Goal: Transaction & Acquisition: Purchase product/service

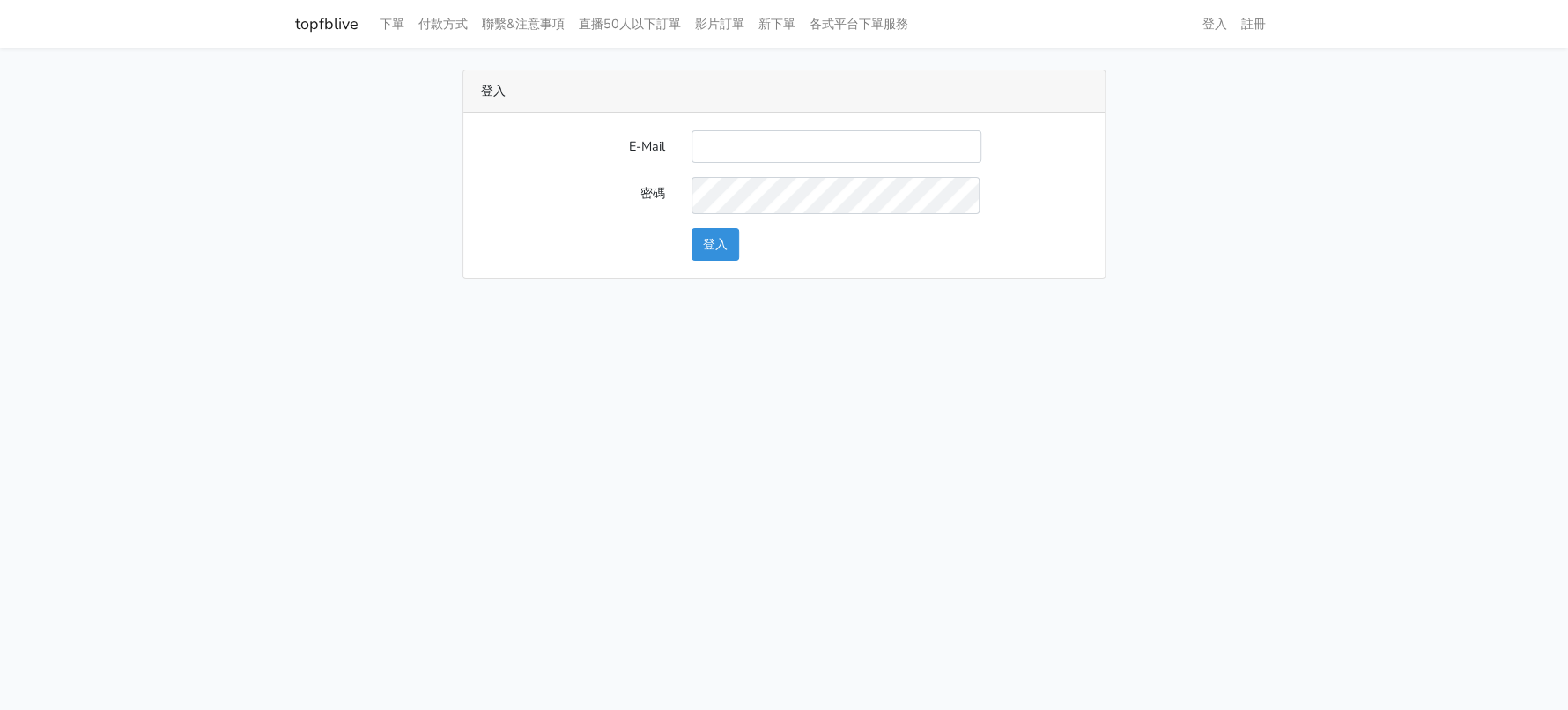
click at [766, 151] on input "E-Mail" at bounding box center [836, 147] width 290 height 33
type input "[EMAIL_ADDRESS][DOMAIN_NAME]"
click at [705, 260] on button "登入" at bounding box center [715, 244] width 48 height 33
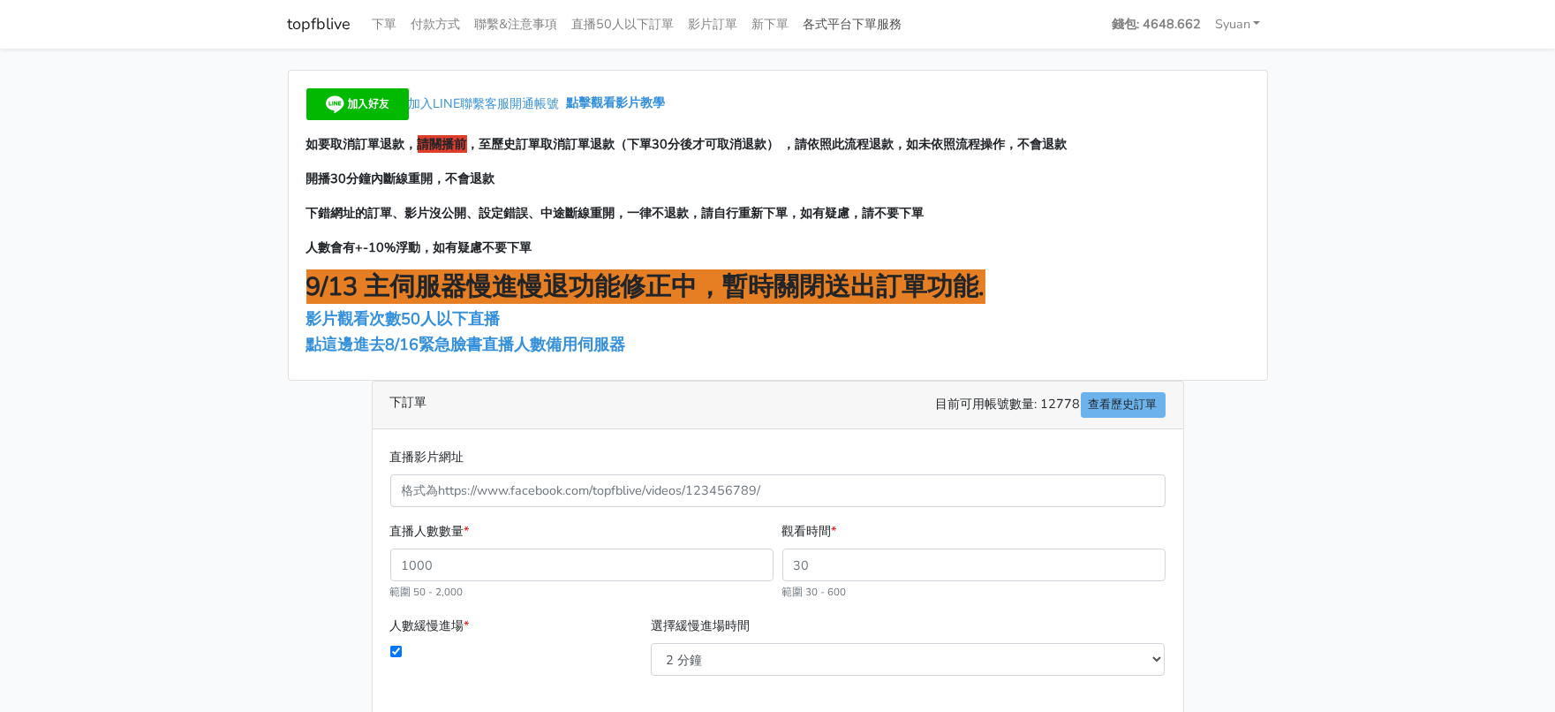
click at [910, 22] on link "各式平台下單服務" at bounding box center [853, 24] width 113 height 34
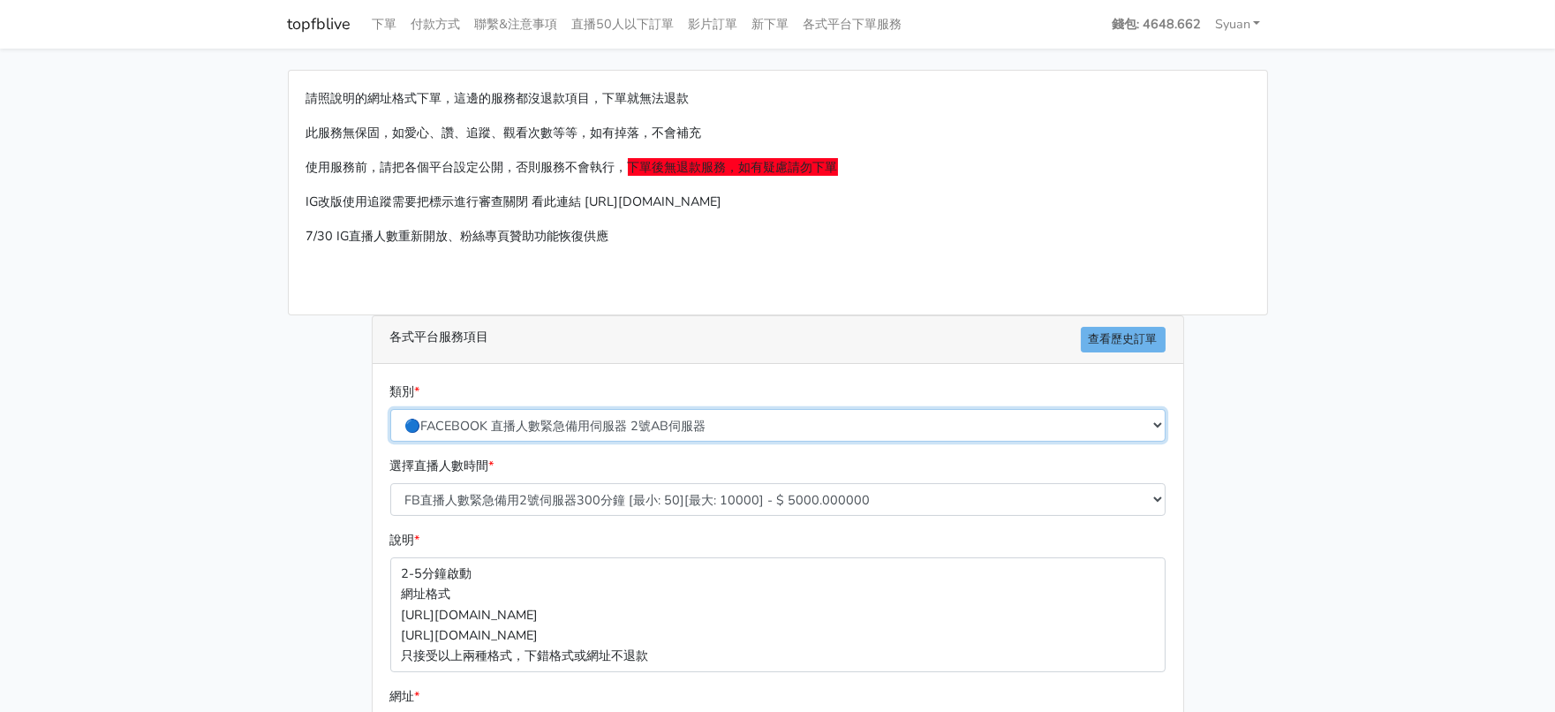
drag, startPoint x: 586, startPoint y: 481, endPoint x: 620, endPoint y: 460, distance: 39.7
click at [586, 442] on select "🔵FACEBOOK 直播人數緊急備用伺服器 2號AB伺服器 🔵FACEBOOK 網軍專用貼文留言 安全保密 🔵FACEBOOK 直播人數緊急備用伺服器 J1 …" at bounding box center [777, 425] width 775 height 33
select select "🔵2/12新增FACEBOOK 直播人數緊急備用伺服器 SC伺服器"
click at [391, 442] on select "🔵FACEBOOK 直播人數緊急備用伺服器 2號AB伺服器 🔵FACEBOOK 網軍專用貼文留言 安全保密 🔵FACEBOOK 直播人數緊急備用伺服器 J1 …" at bounding box center [777, 425] width 775 height 33
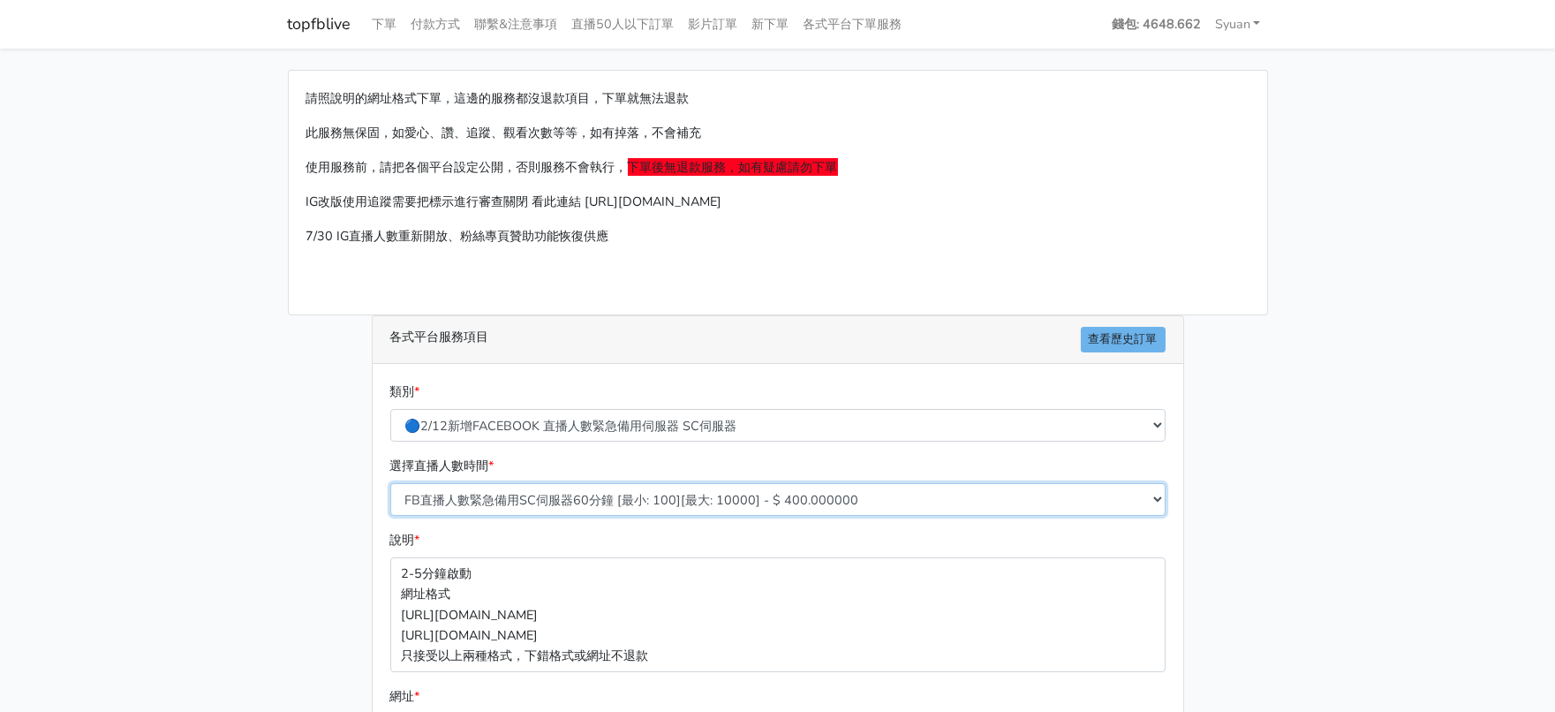
click at [668, 516] on select "FB直播人數緊急備用SC伺服器60分鐘 [最小: 100][最大: 10000] - $ 400.000000 FB直播人數緊急備用SC伺服器120分鐘 [最…" at bounding box center [777, 499] width 775 height 33
select select "636"
click at [391, 516] on select "FB直播人數緊急備用SC伺服器60分鐘 [最小: 100][最大: 10000] - $ 400.000000 FB直播人數緊急備用SC伺服器120分鐘 [最…" at bounding box center [777, 499] width 775 height 33
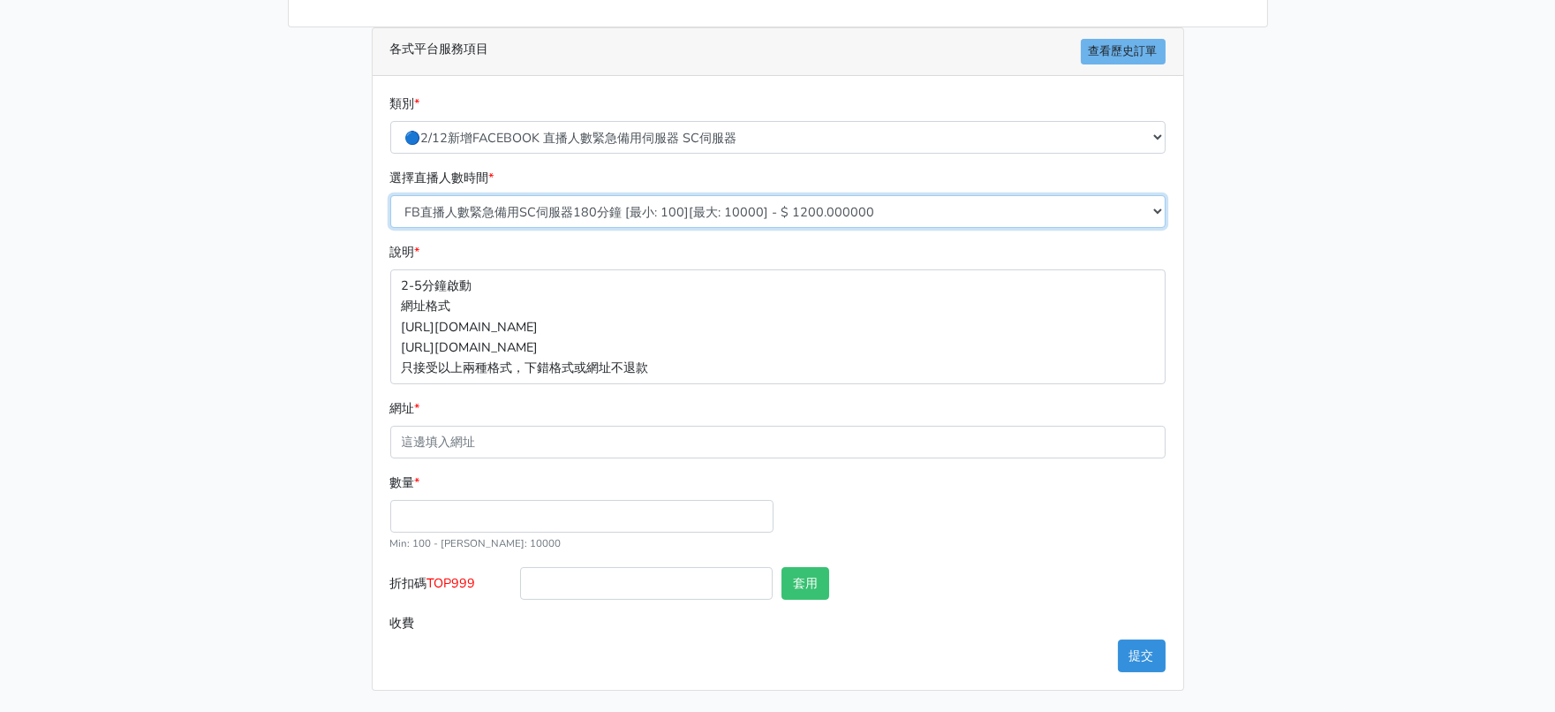
scroll to position [331, 0]
click at [485, 533] on input "數量 *" at bounding box center [581, 516] width 383 height 33
type input "300"
type input "360.000"
click at [452, 592] on span "TOP999" at bounding box center [451, 583] width 49 height 18
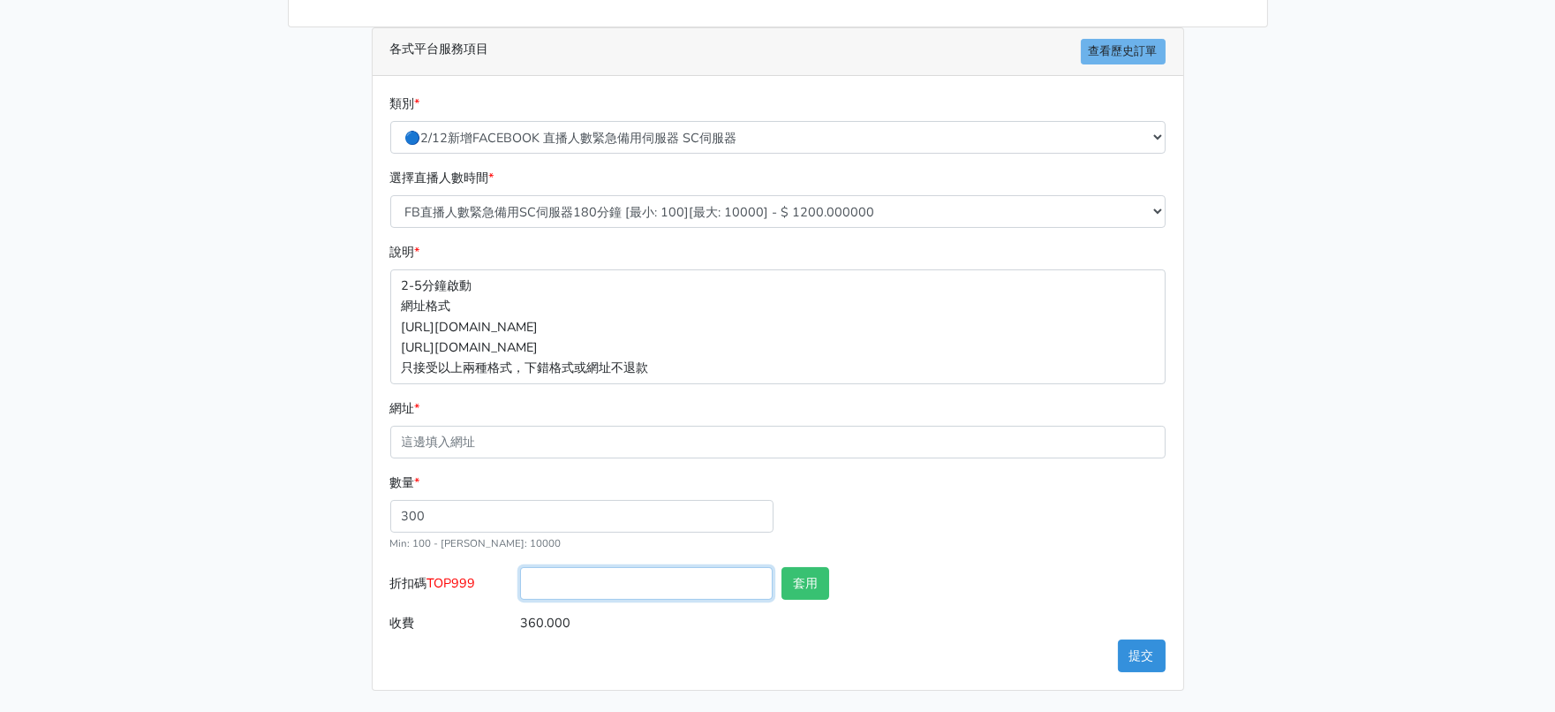
click at [520, 600] on input "折扣碼 TOP999" at bounding box center [646, 583] width 253 height 33
click at [452, 592] on span "TOP999" at bounding box center [451, 583] width 49 height 18
click at [520, 600] on input "折扣碼 TOP999" at bounding box center [646, 583] width 253 height 33
copy span "TOP999"
click at [649, 600] on input "折扣碼 TOP999" at bounding box center [646, 583] width 253 height 33
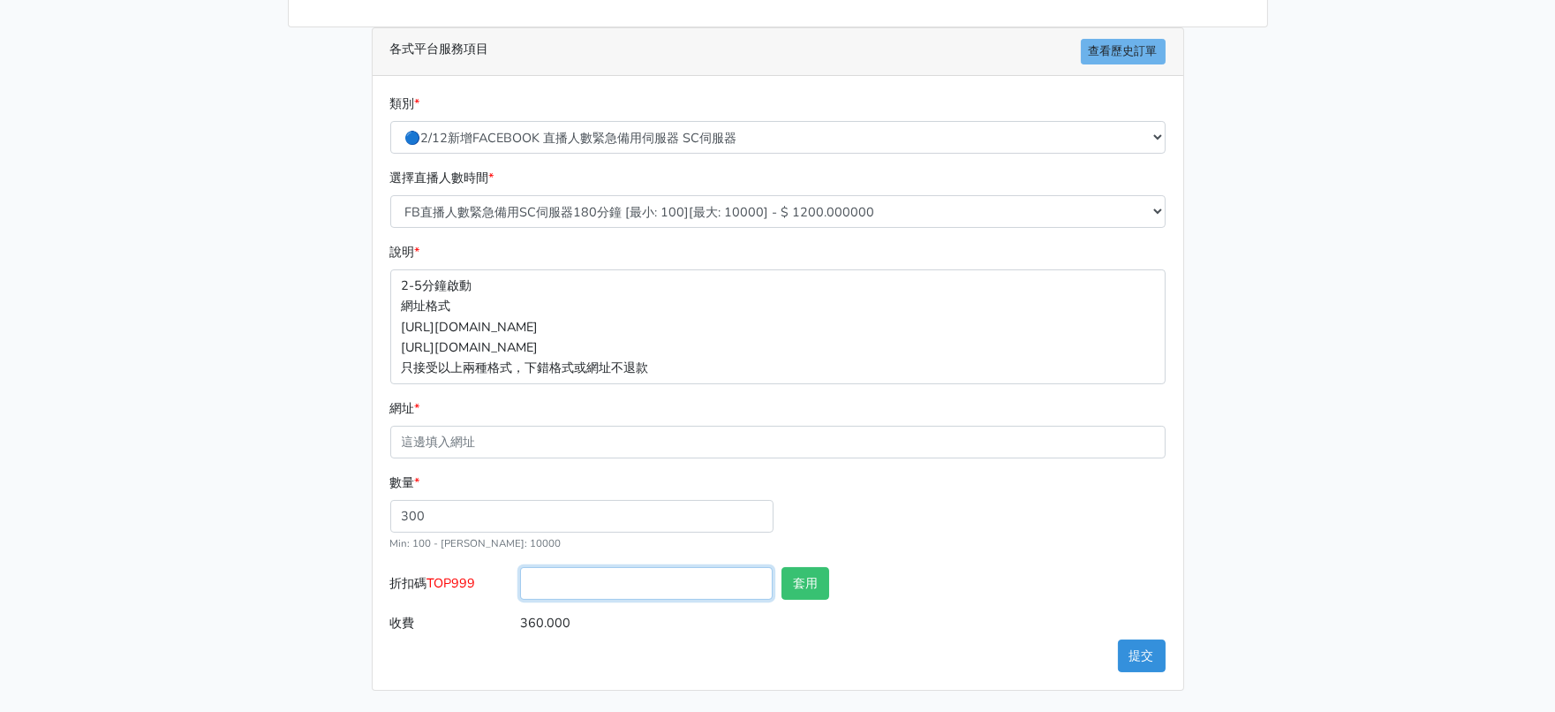
paste input "TOP999"
type input "TOP999"
click at [787, 600] on button "套用" at bounding box center [806, 583] width 48 height 33
type input "套用失敗"
click at [797, 600] on button "套用" at bounding box center [806, 583] width 48 height 33
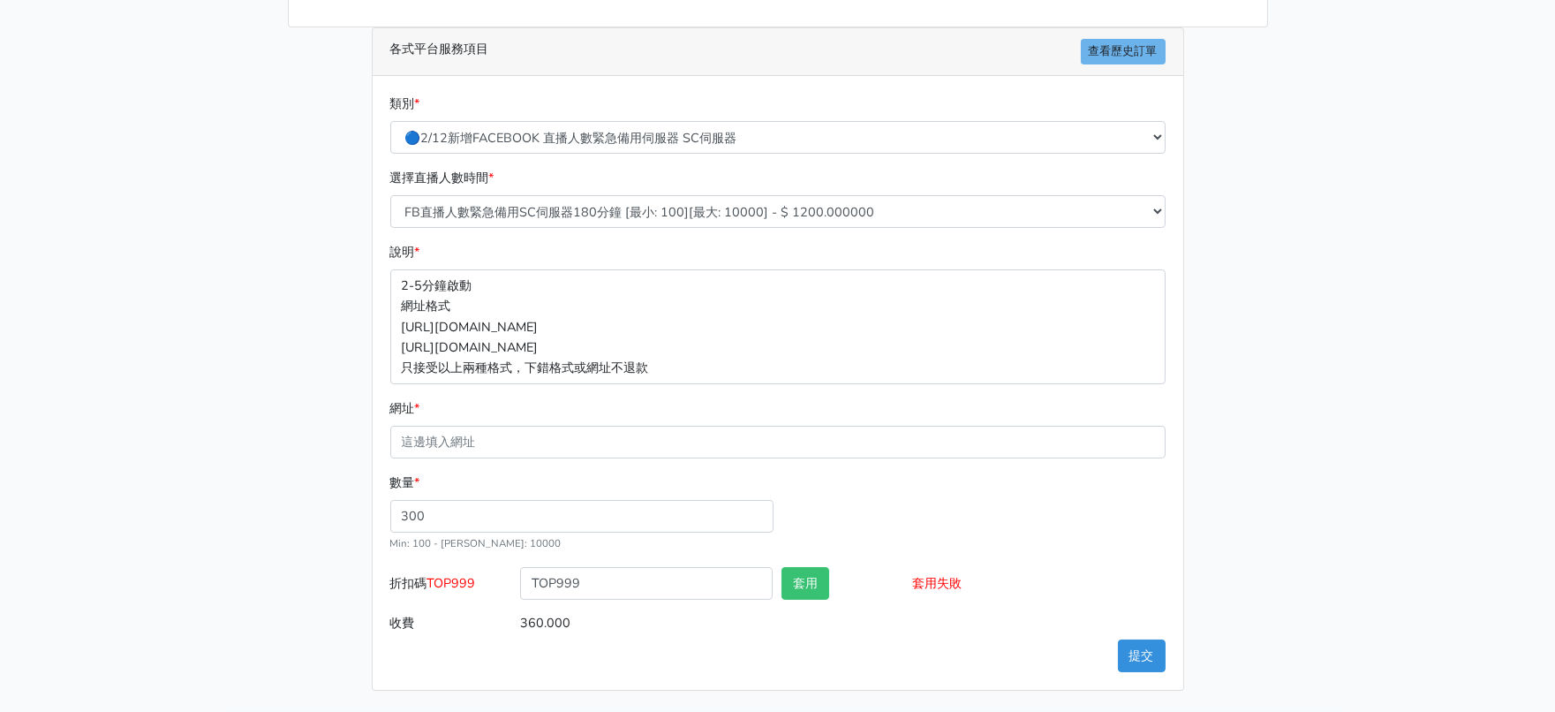
click at [76, 413] on main "請照說明的網址格式下單，這邊的服務都沒退款項目，下單就無法退款 此服務無保固，如愛心、讚、追蹤、觀看次數等等，如有掉落，不會補充 使用服務前，請把各個平台設定…" at bounding box center [777, 236] width 1555 height 951
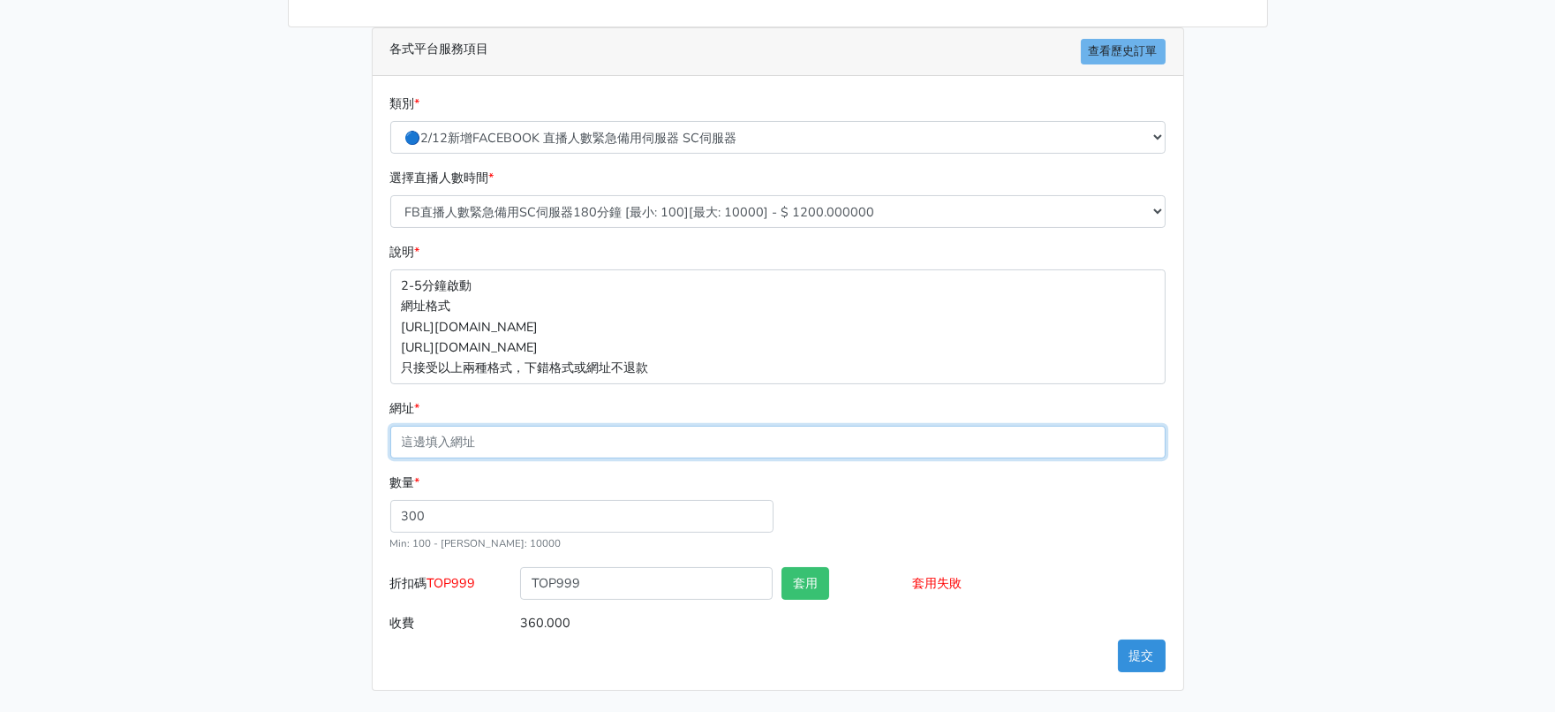
click at [534, 458] on input "網址 *" at bounding box center [777, 442] width 775 height 33
paste input "[URL][DOMAIN_NAME]"
type input "[URL][DOMAIN_NAME]"
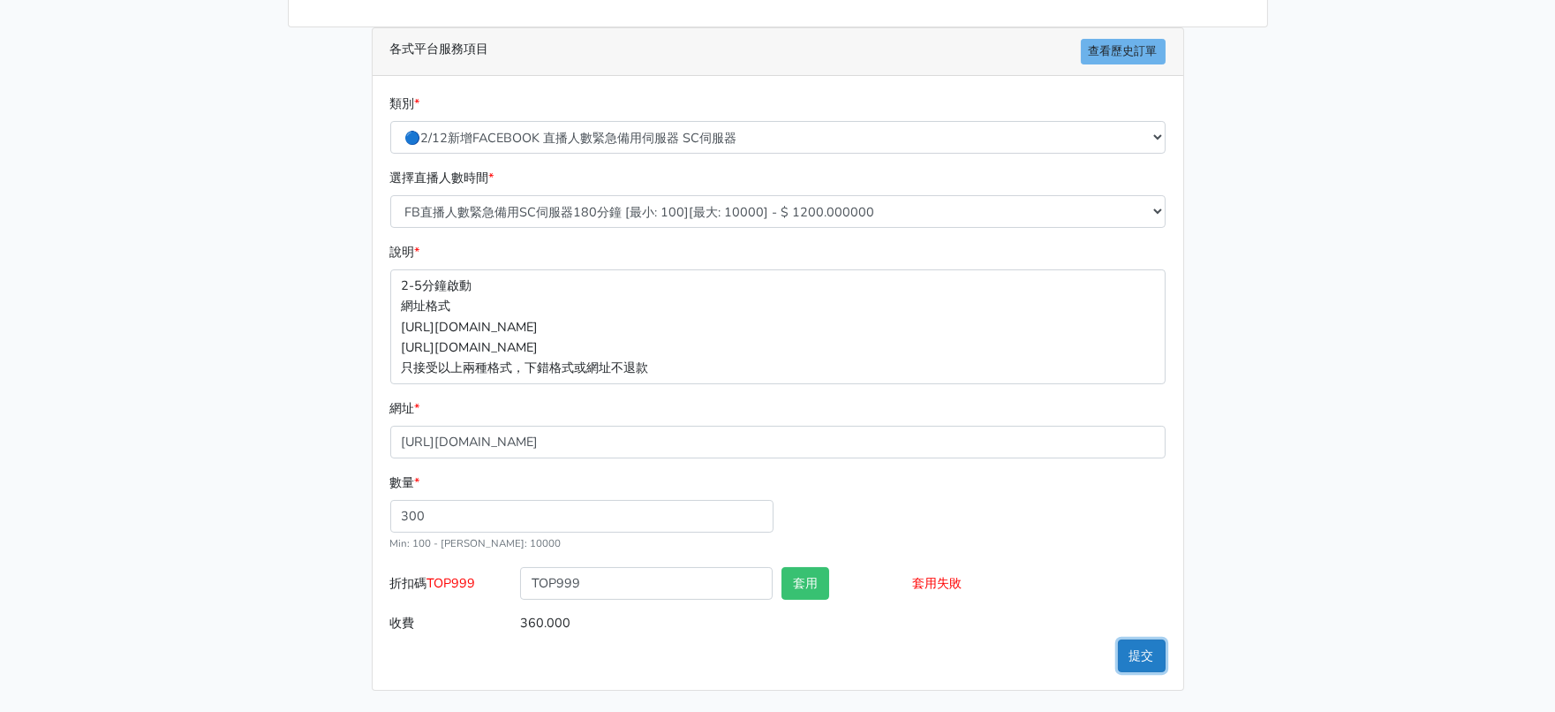
drag, startPoint x: 1146, startPoint y: 653, endPoint x: 1119, endPoint y: 618, distance: 44.0
click at [1145, 653] on button "提交" at bounding box center [1142, 655] width 48 height 33
